Goal: Task Accomplishment & Management: Manage account settings

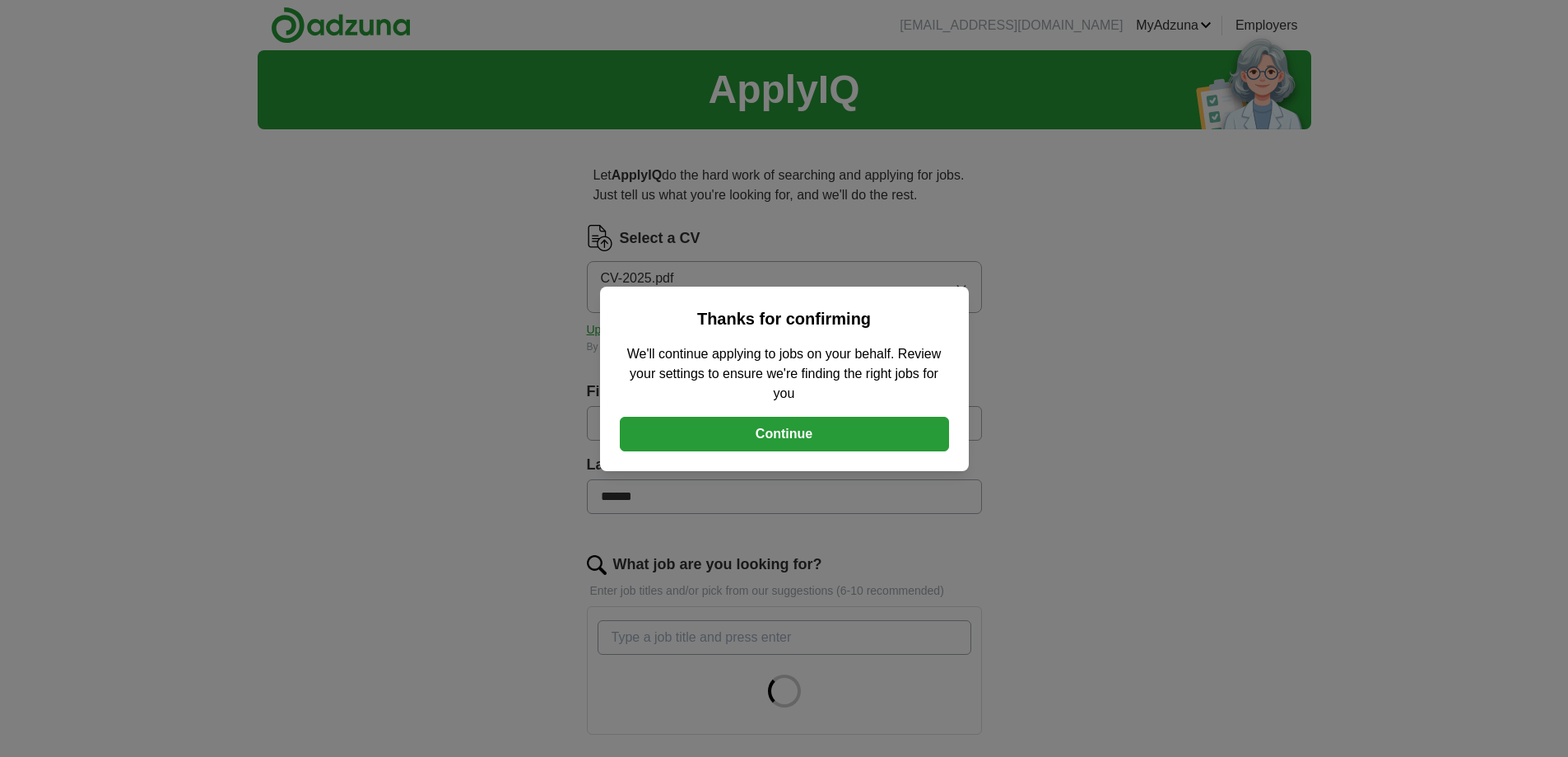
click at [814, 421] on button "Continue" at bounding box center [784, 434] width 329 height 35
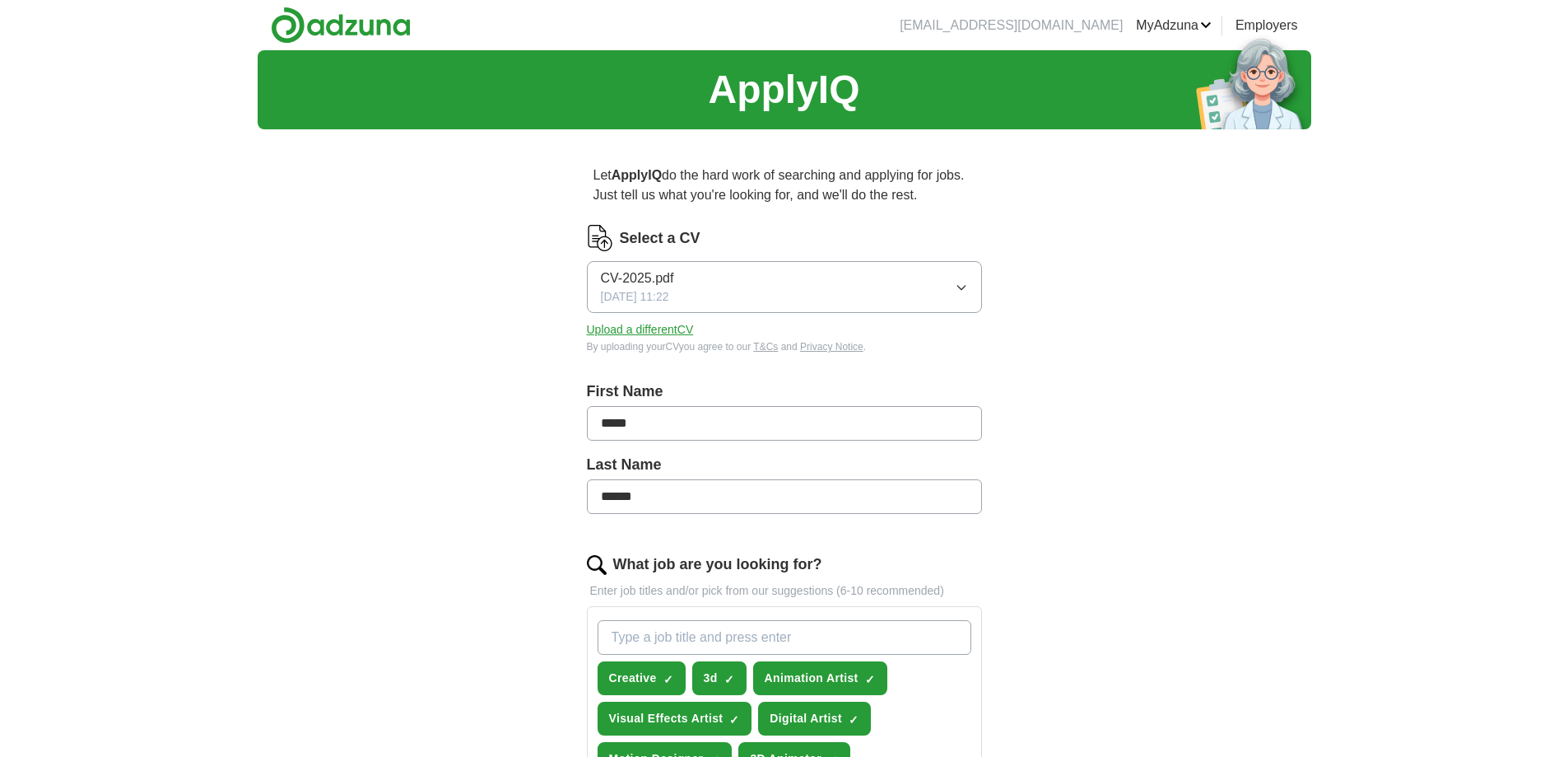
click at [670, 323] on button "Upload a different CV" at bounding box center [640, 330] width 107 height 17
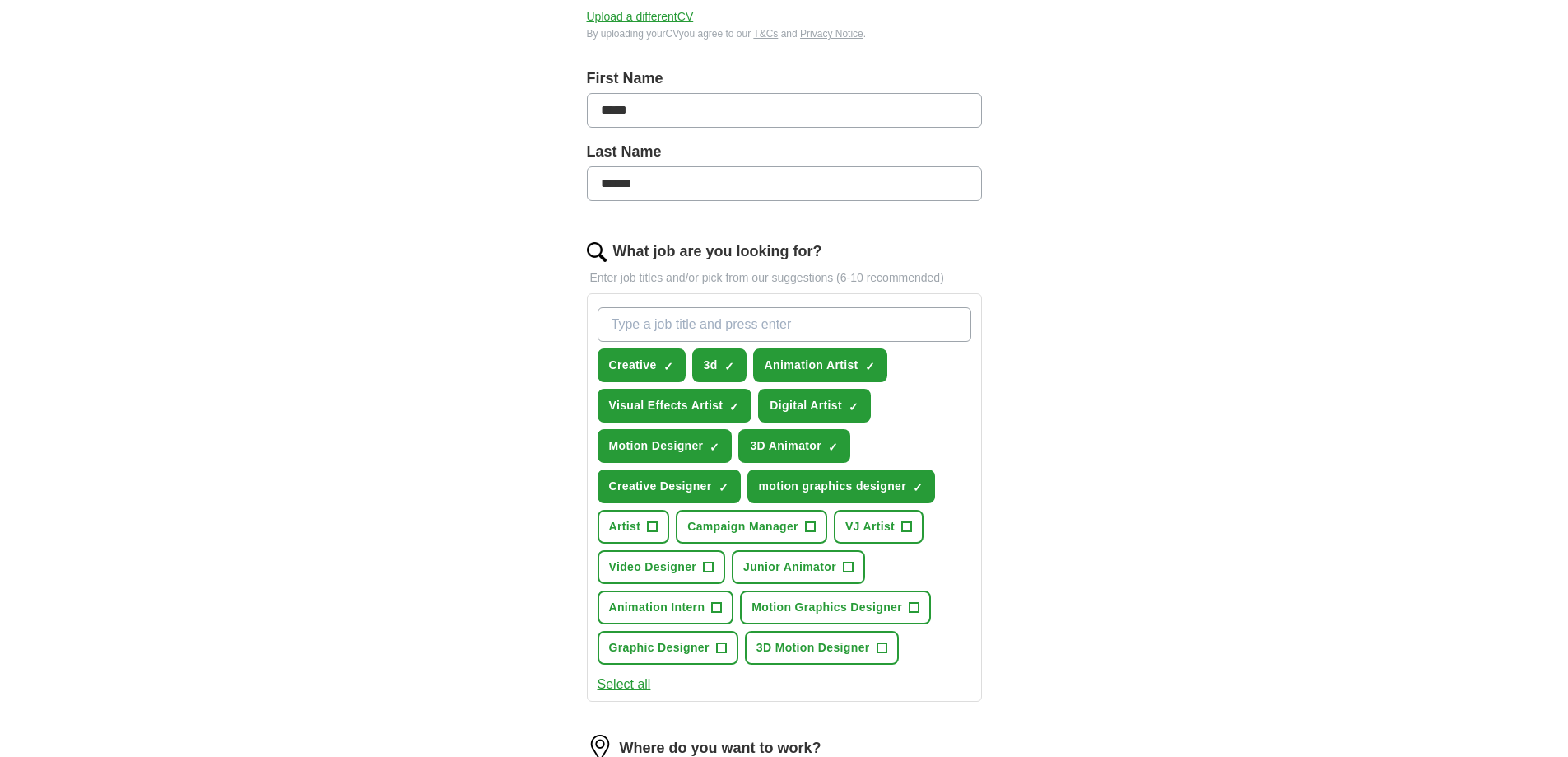
scroll to position [329, 0]
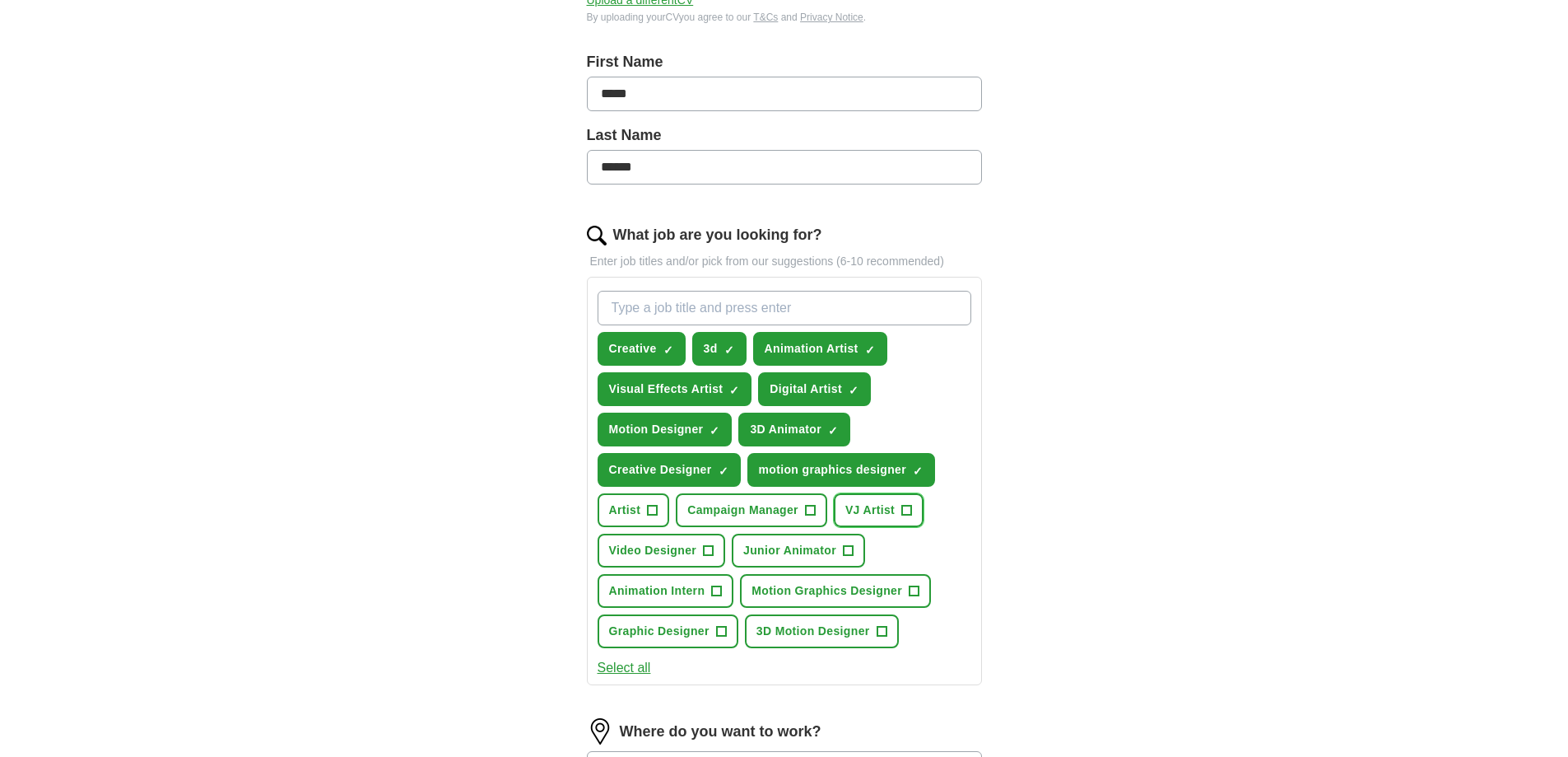
click at [851, 509] on span "VJ Artist" at bounding box center [870, 510] width 49 height 17
click at [747, 549] on span "Junior Animator" at bounding box center [790, 550] width 93 height 17
click at [688, 553] on span "Video Designer" at bounding box center [653, 550] width 88 height 17
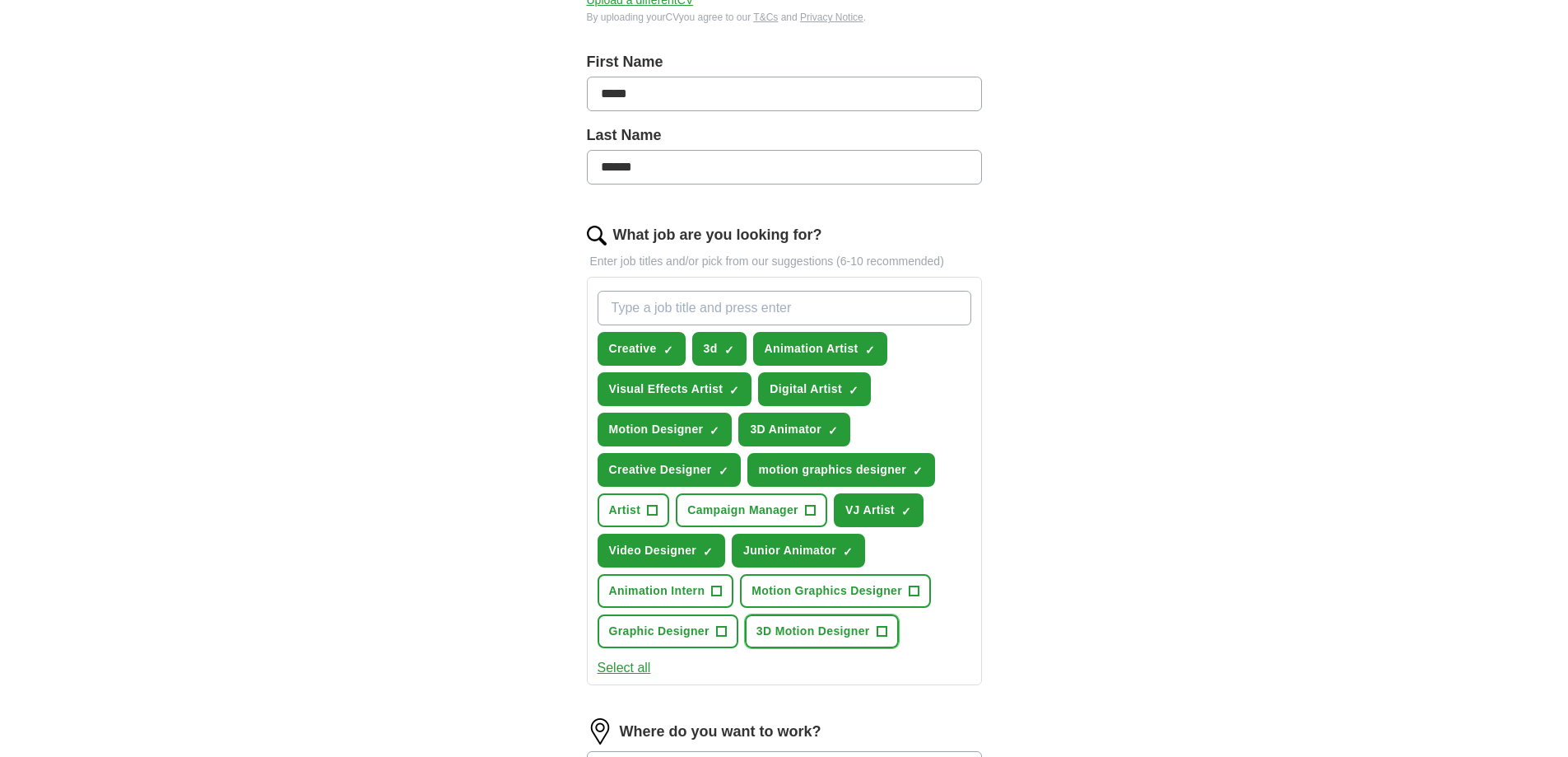
click at [784, 635] on span "3D Motion Designer" at bounding box center [813, 631] width 114 height 17
click at [787, 594] on span "Motion Graphics Designer" at bounding box center [826, 591] width 150 height 17
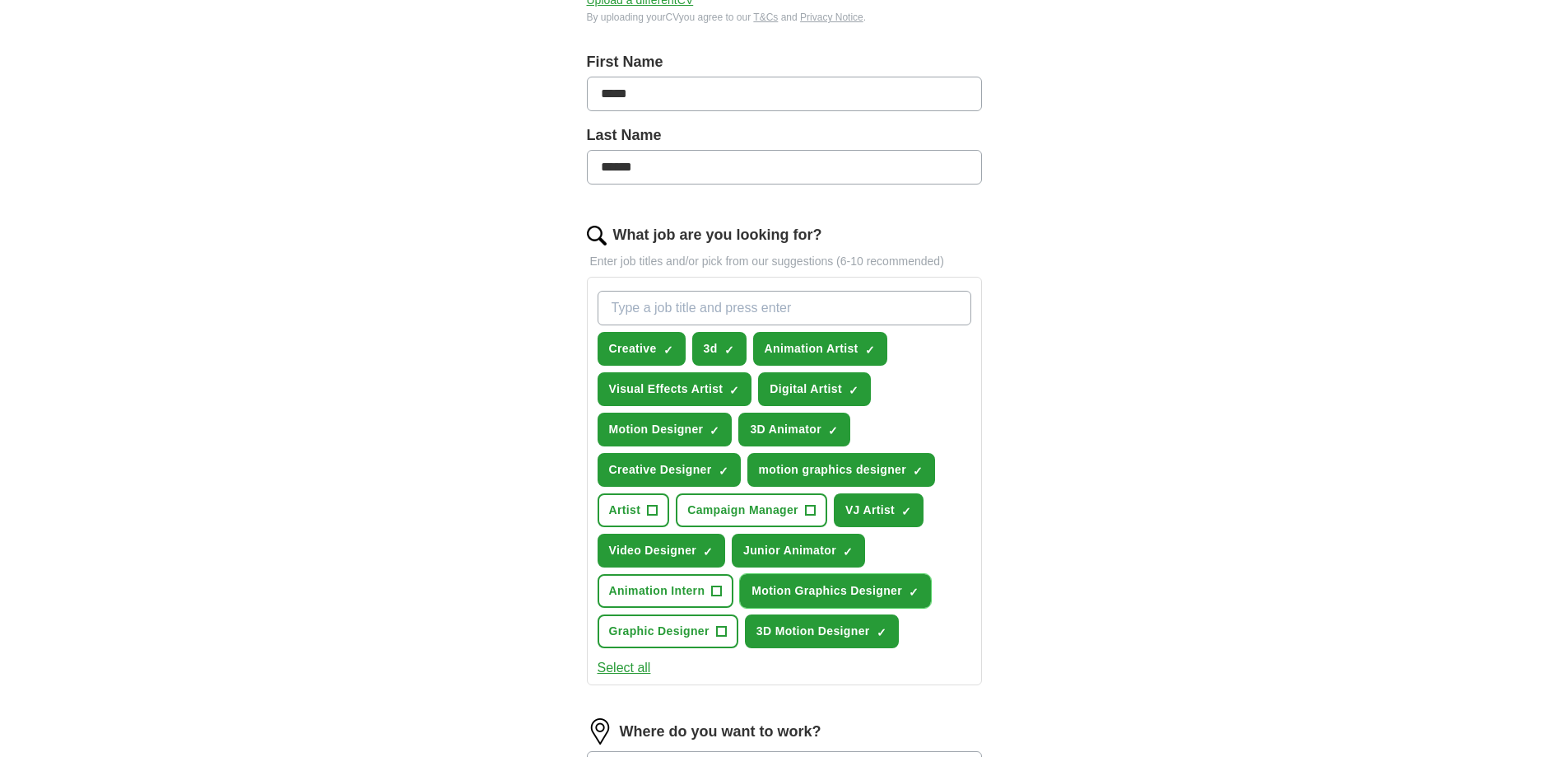
click at [772, 594] on span "Motion Graphics Designer" at bounding box center [826, 591] width 150 height 17
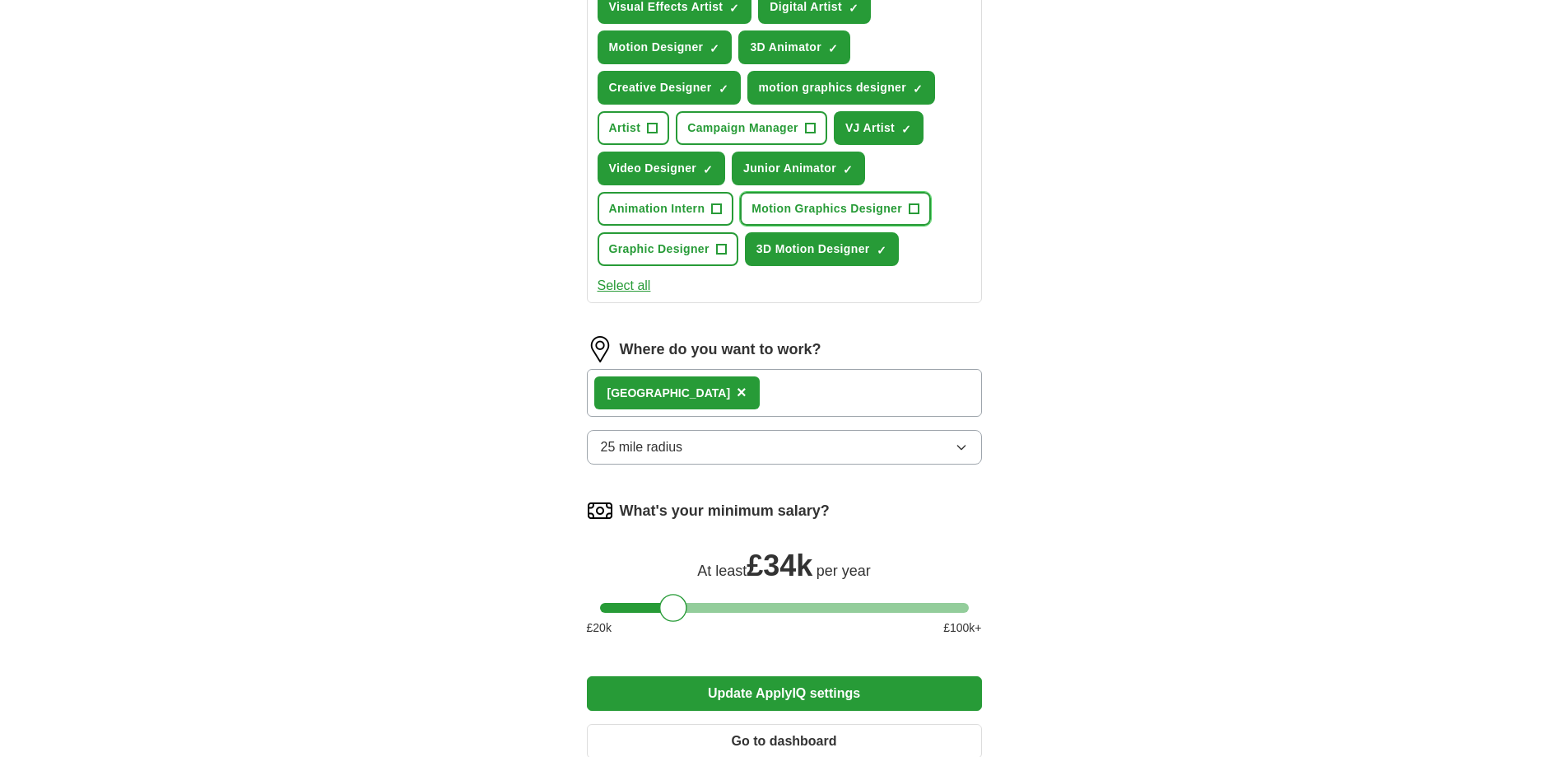
scroll to position [741, 0]
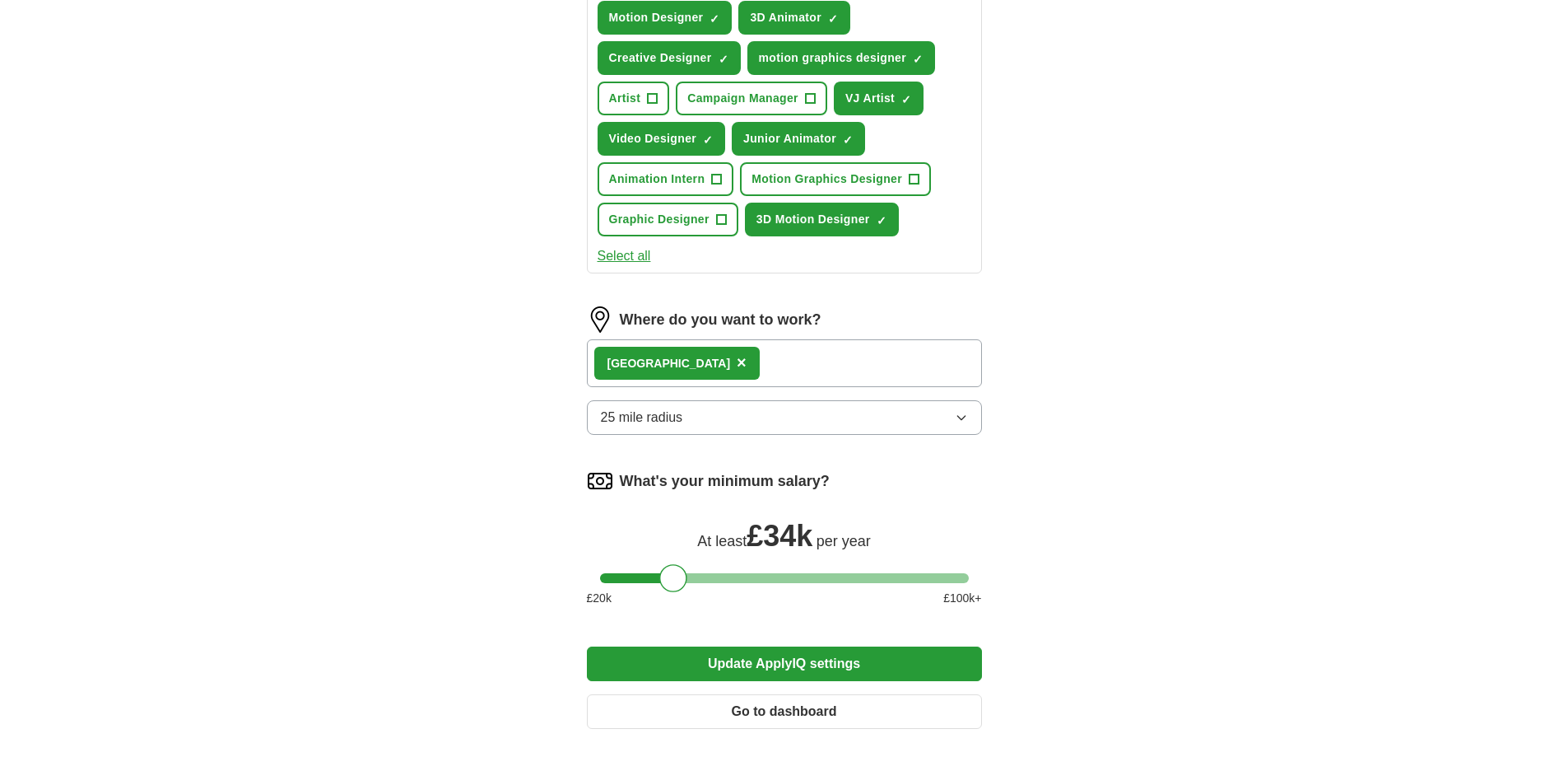
click at [736, 656] on button "Update ApplyIQ settings" at bounding box center [785, 664] width 395 height 35
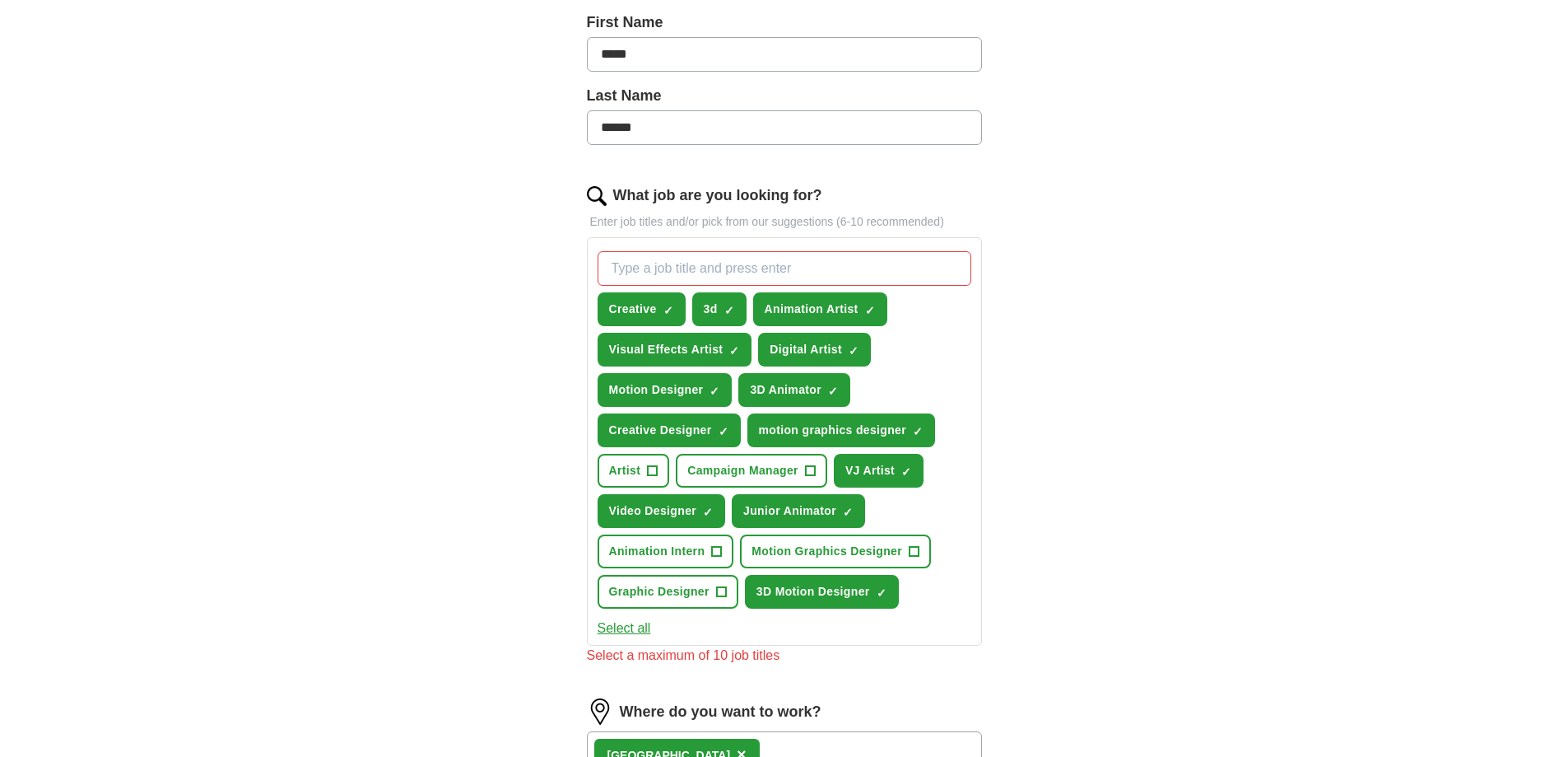
scroll to position [329, 0]
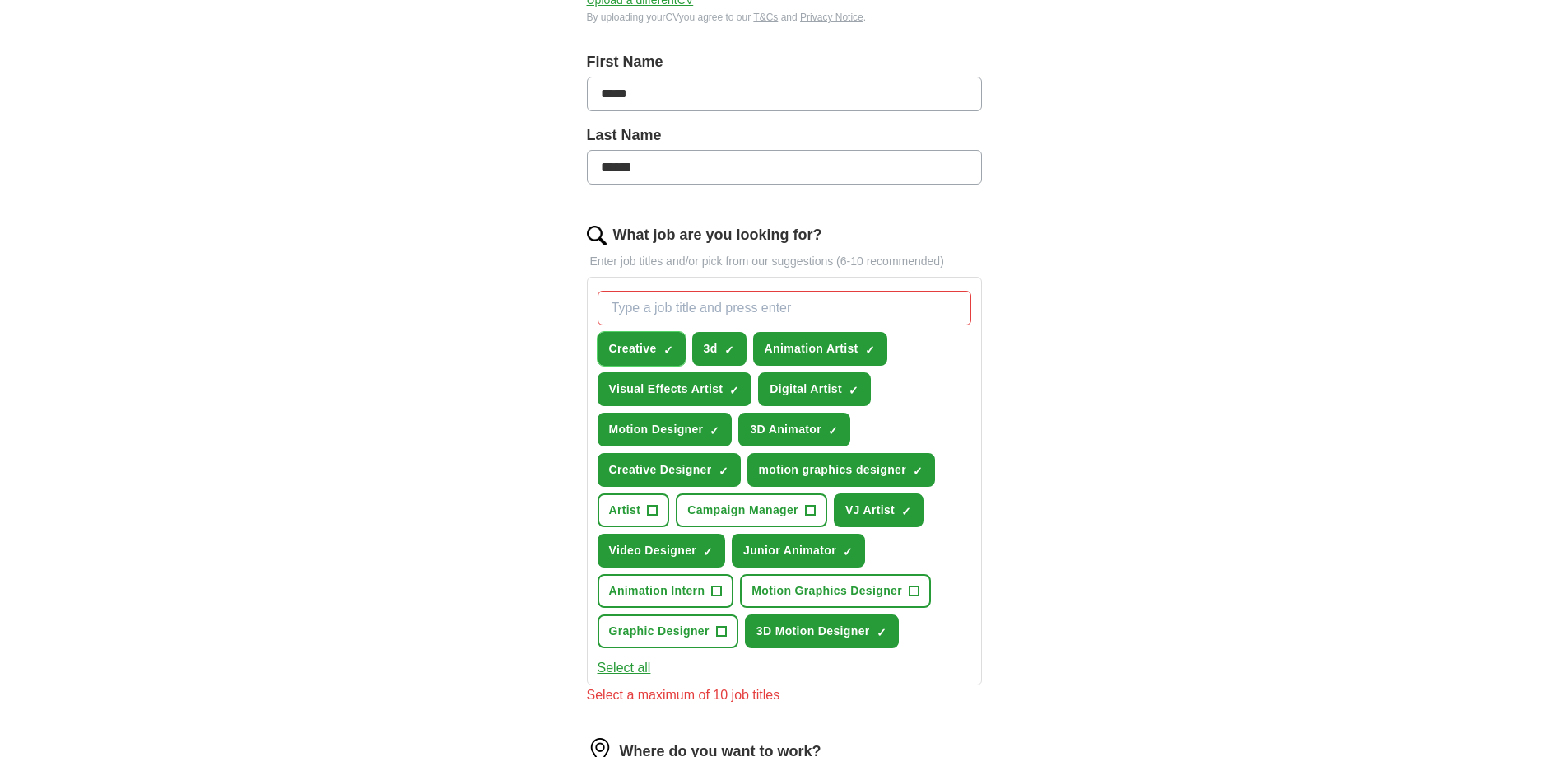
click at [631, 337] on button "Creative ✓ ×" at bounding box center [642, 348] width 88 height 34
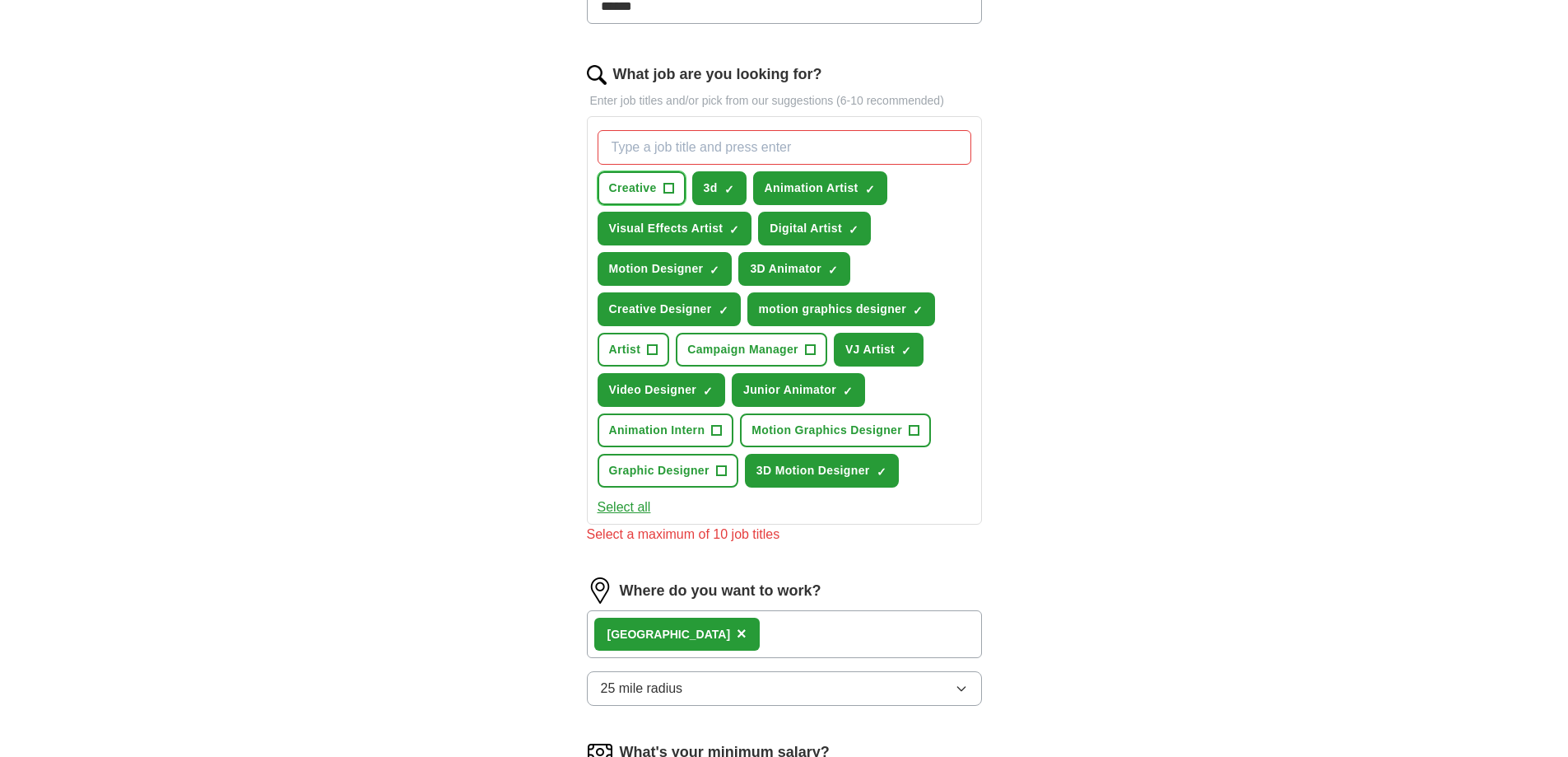
scroll to position [494, 0]
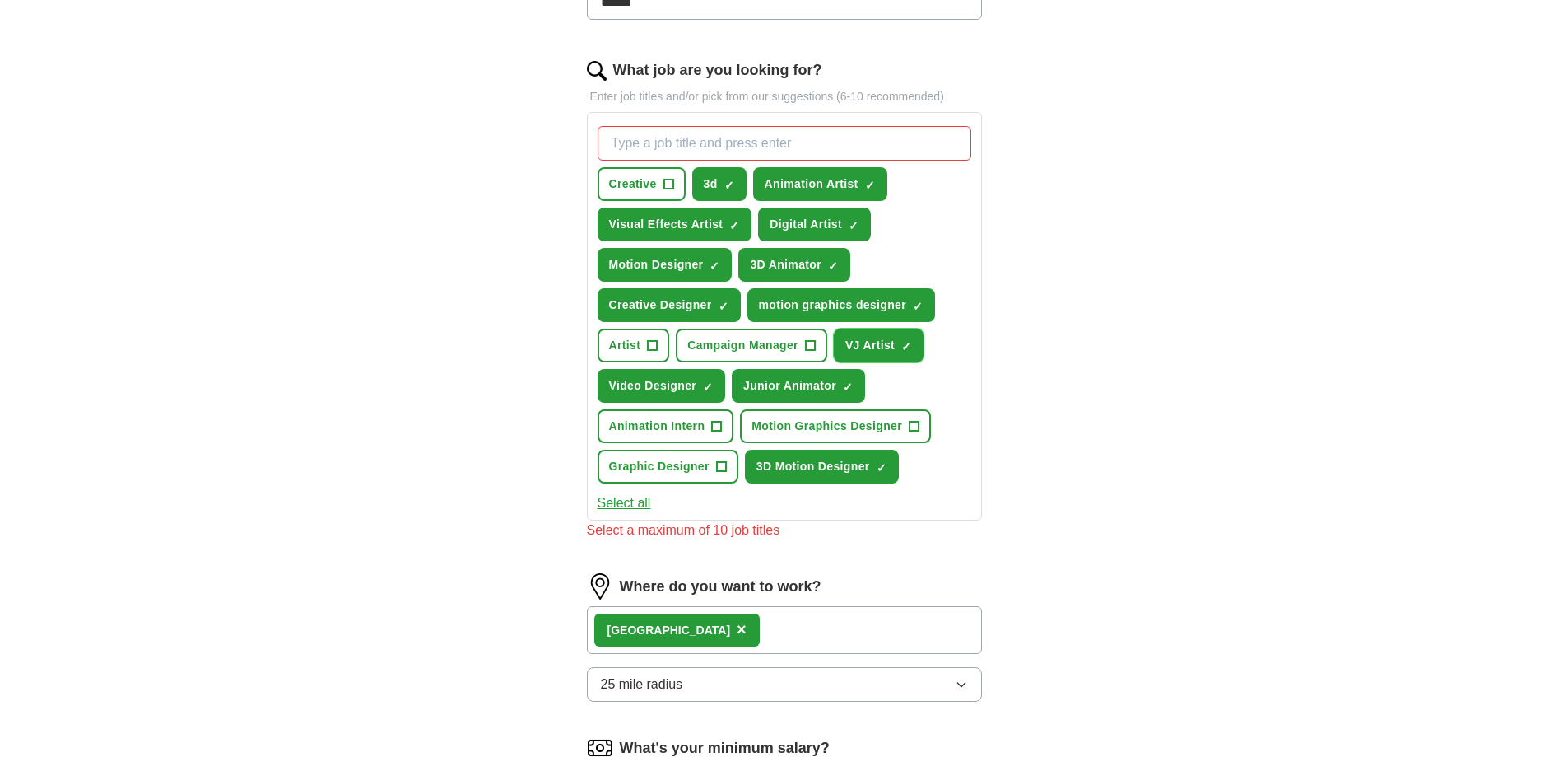
click at [852, 347] on span "VJ Artist" at bounding box center [870, 345] width 49 height 17
drag, startPoint x: 801, startPoint y: 308, endPoint x: 788, endPoint y: 309, distance: 13.0
click at [801, 308] on span "motion graphics designer" at bounding box center [833, 305] width 148 height 17
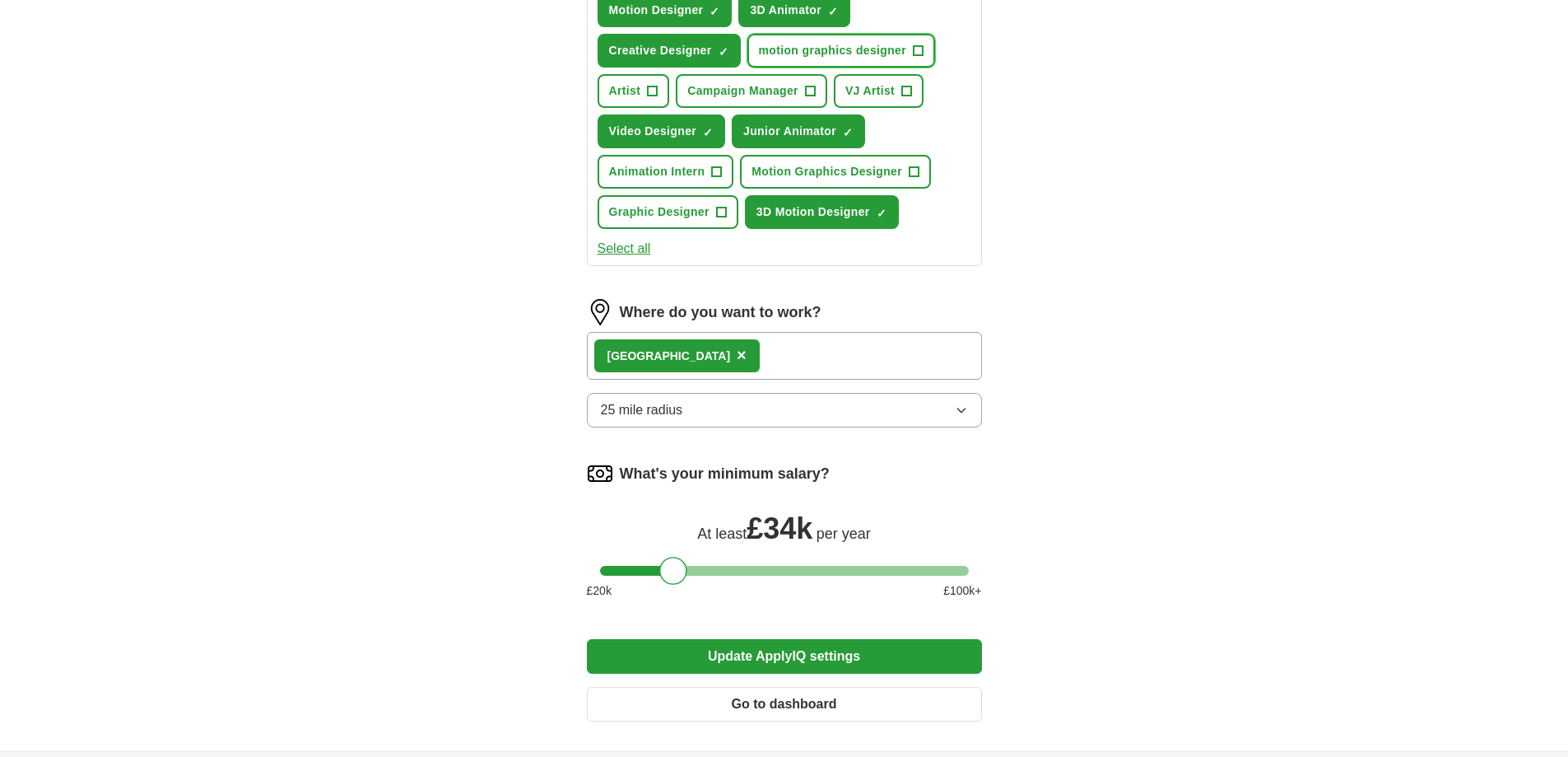
scroll to position [927, 0]
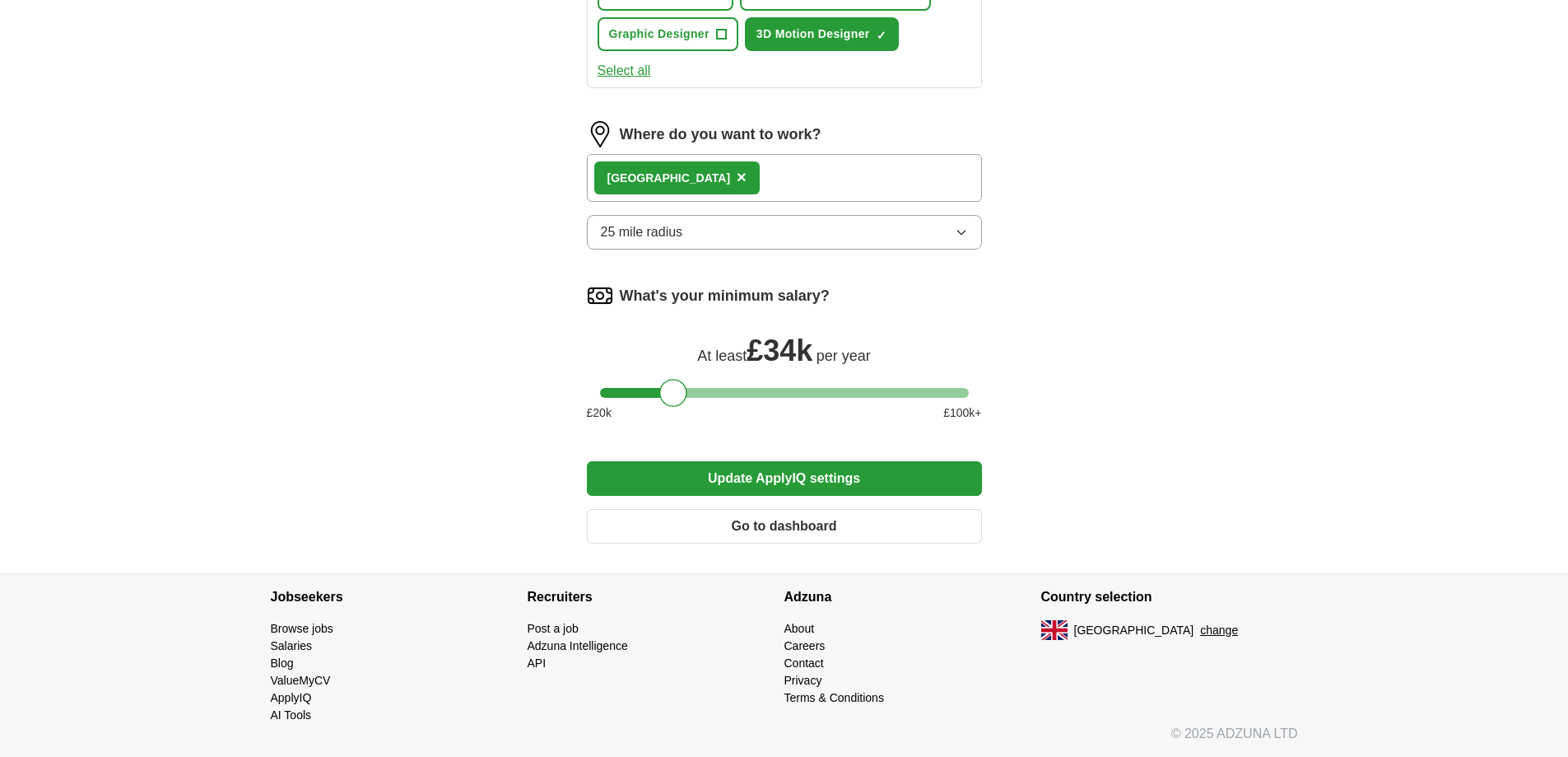
click at [702, 486] on button "Update ApplyIQ settings" at bounding box center [785, 479] width 395 height 35
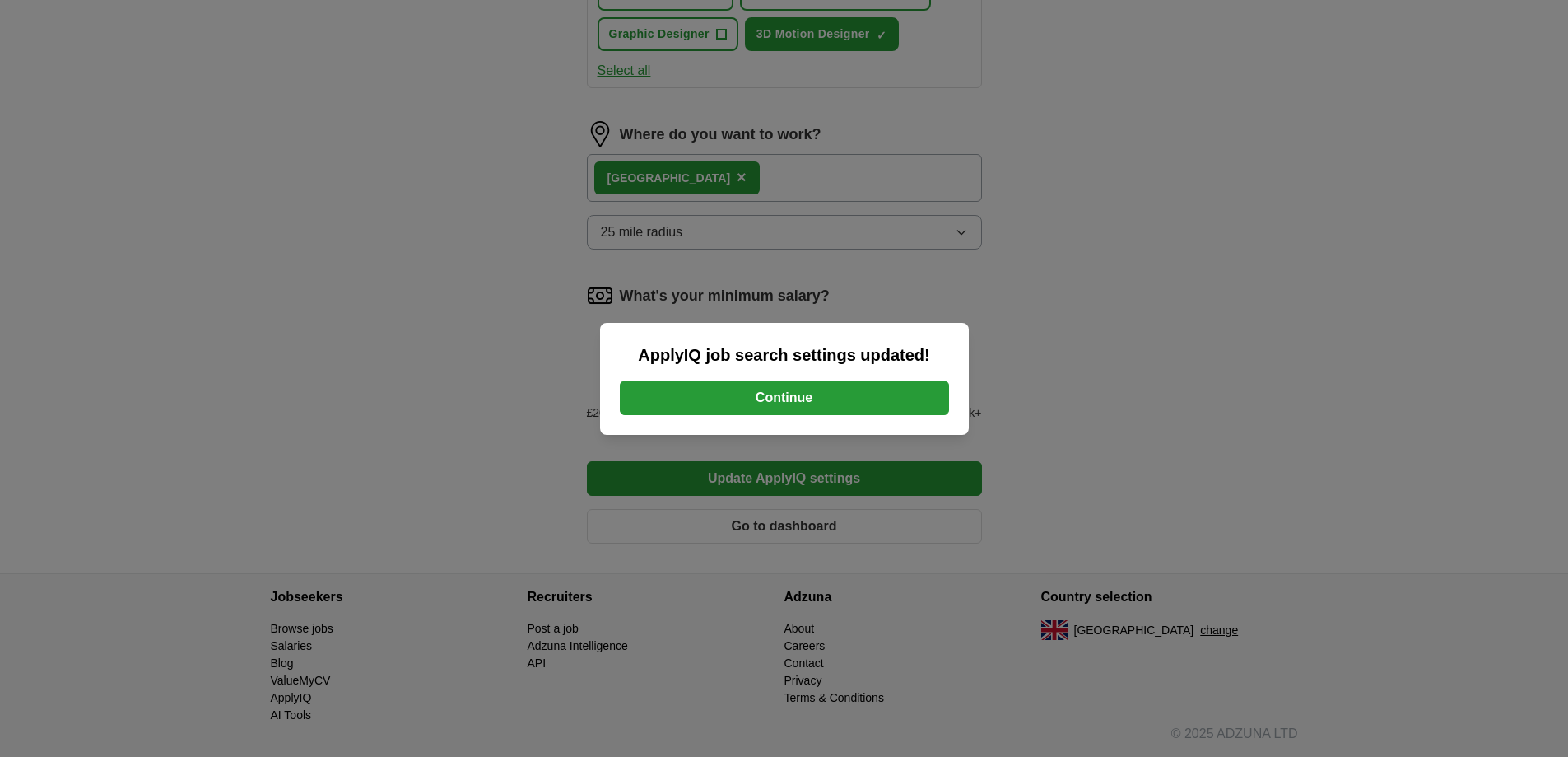
click at [694, 407] on button "Continue" at bounding box center [784, 398] width 329 height 35
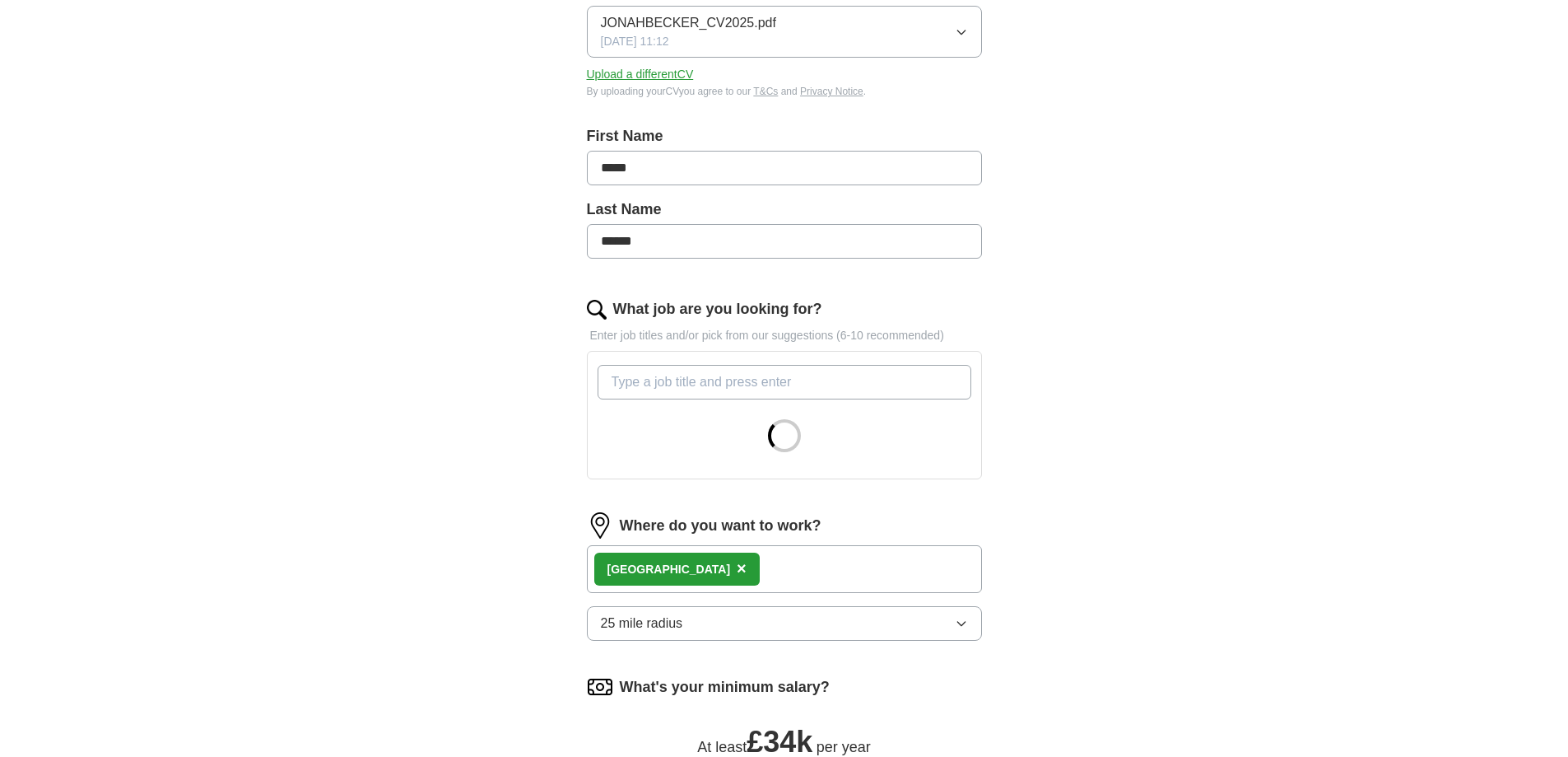
scroll to position [494, 0]
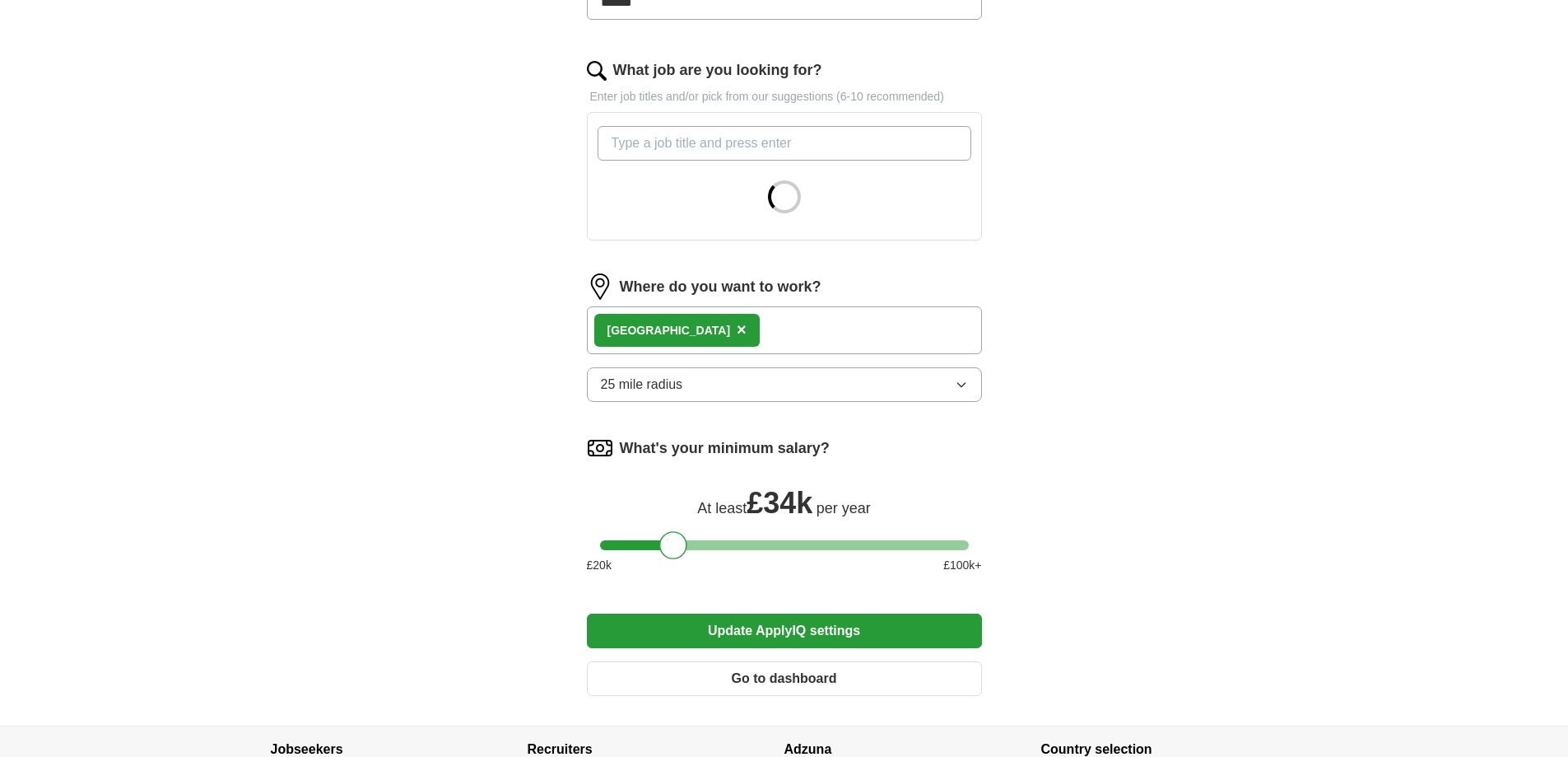
click at [693, 393] on button "25 mile radius" at bounding box center [785, 385] width 395 height 35
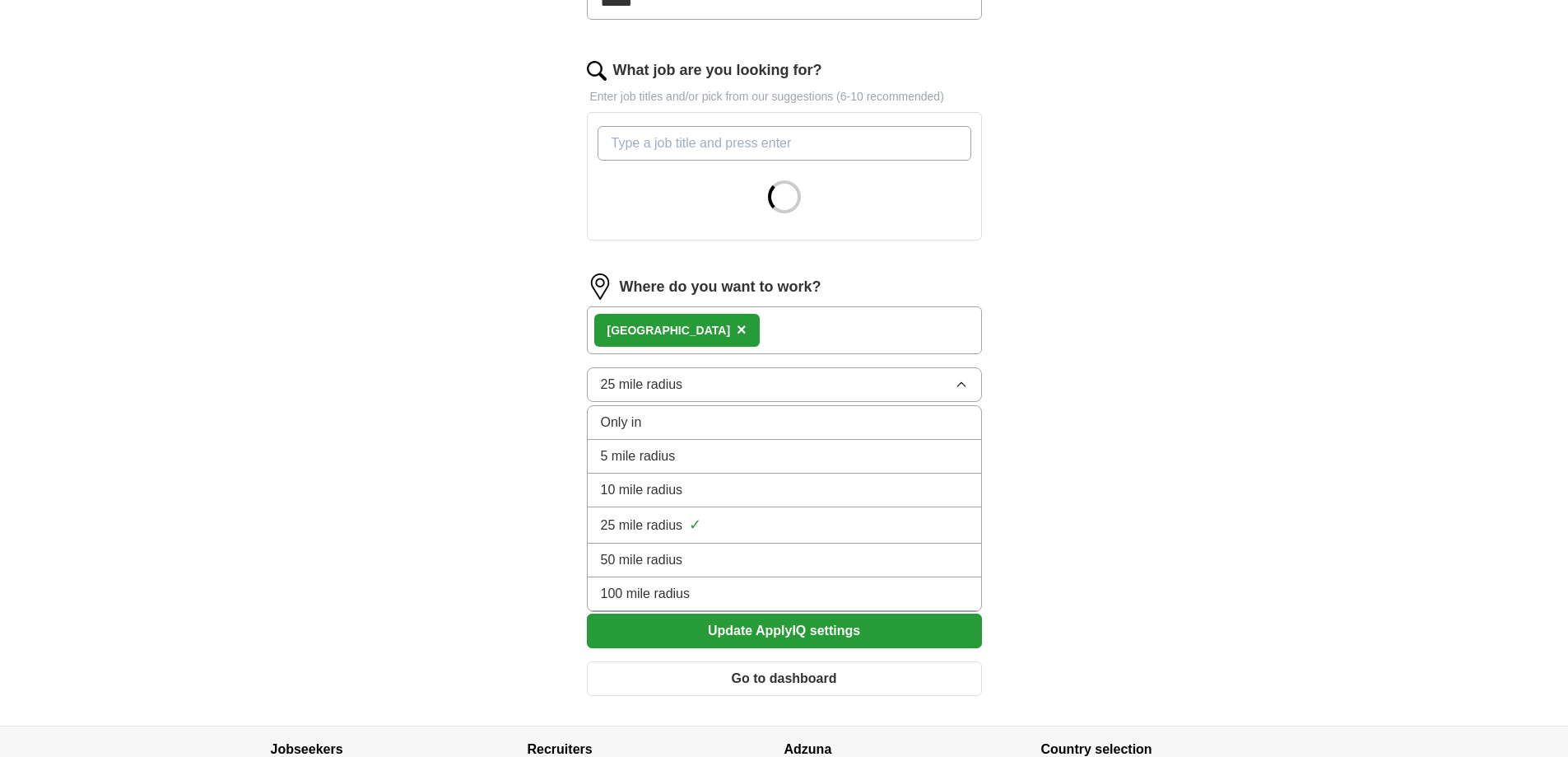
click at [668, 481] on span "10 mile radius" at bounding box center [642, 490] width 82 height 20
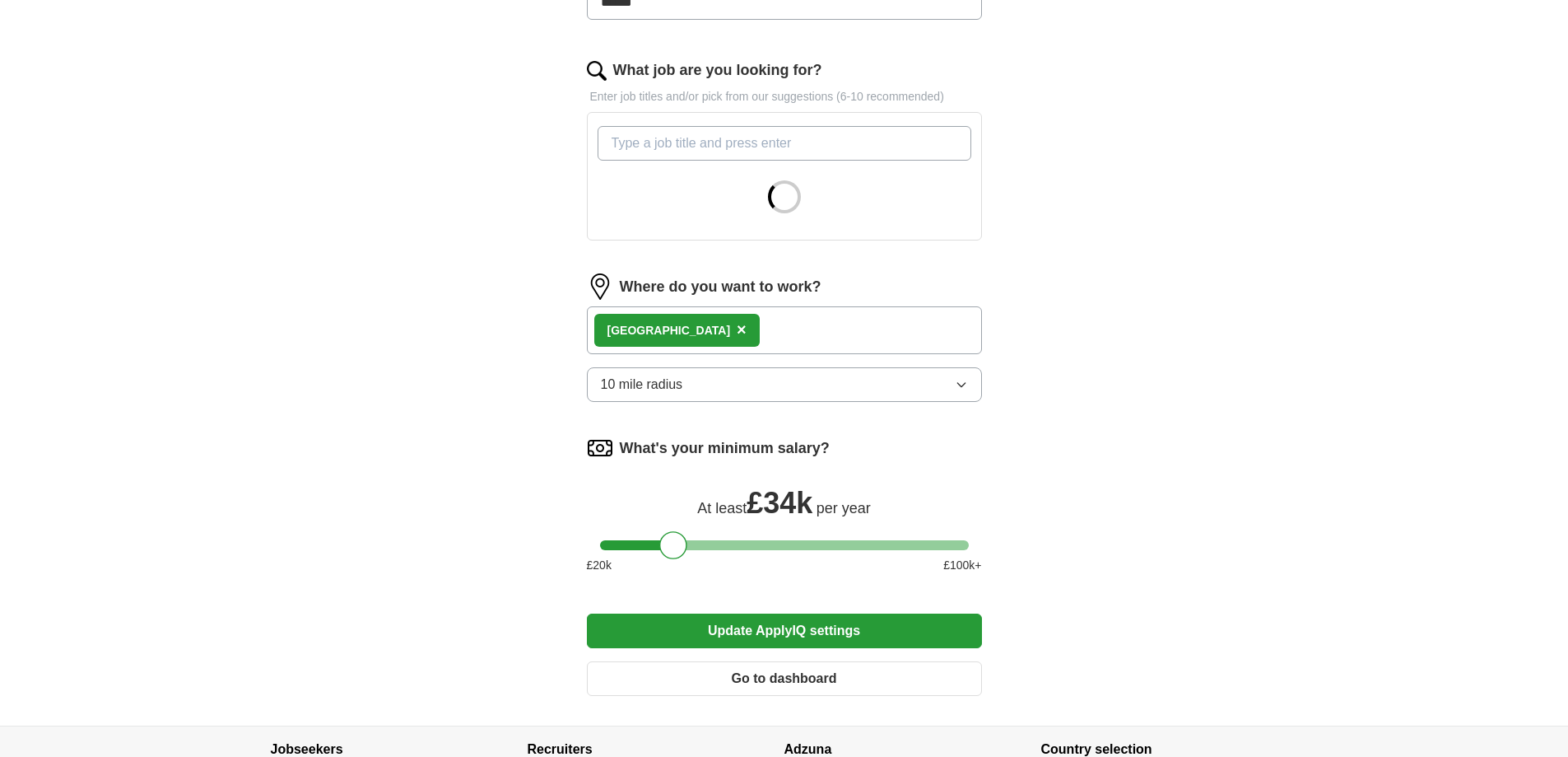
click at [824, 636] on button "Update ApplyIQ settings" at bounding box center [785, 631] width 395 height 35
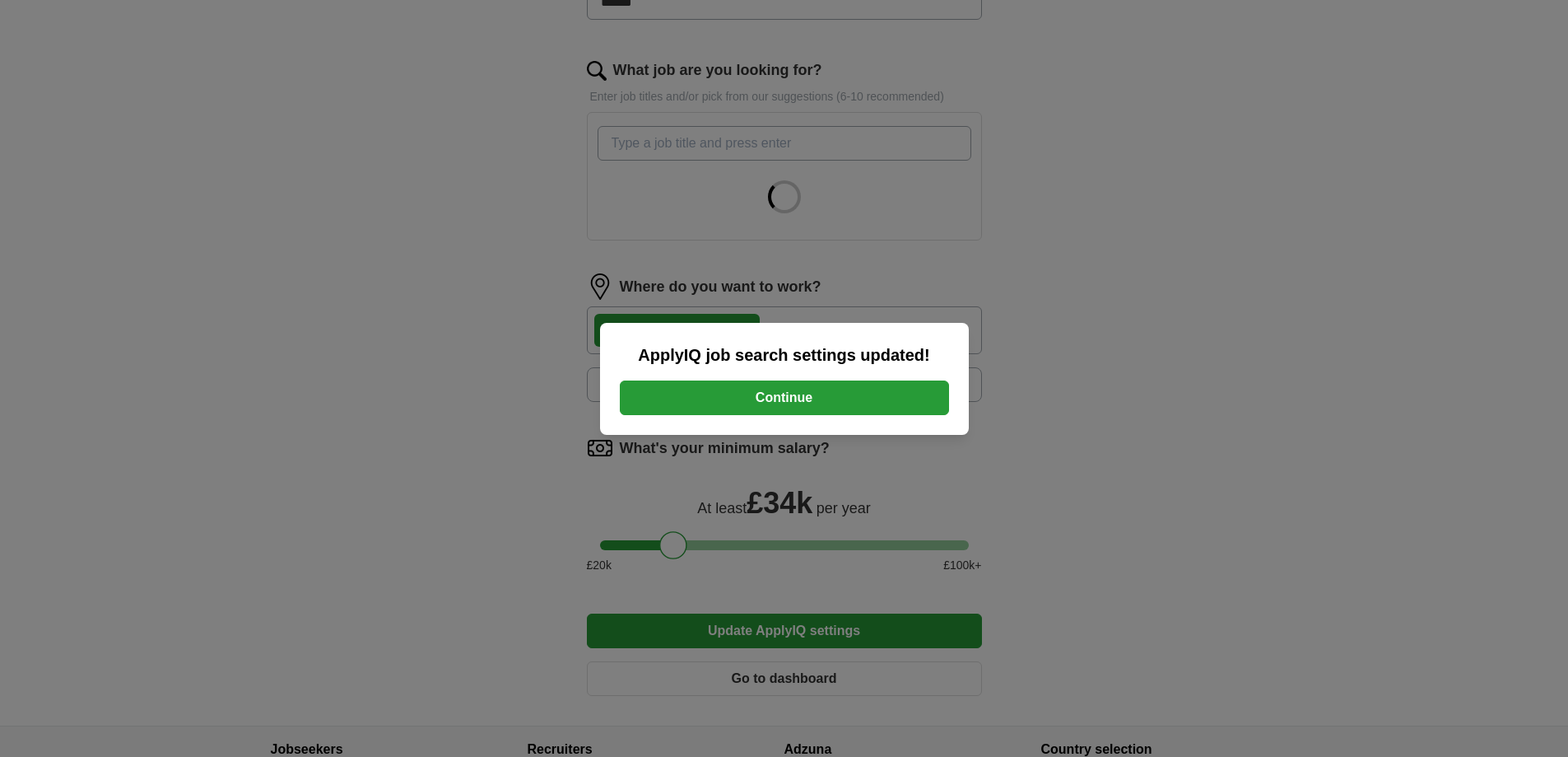
click at [686, 392] on button "Continue" at bounding box center [784, 398] width 329 height 35
